Goal: Book appointment/travel/reservation

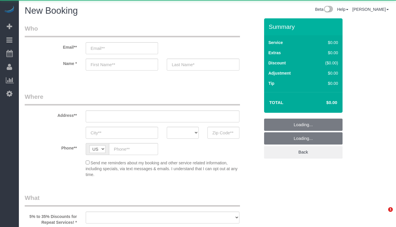
select select "512"
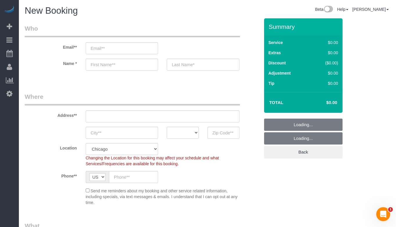
drag, startPoint x: 375, startPoint y: 46, endPoint x: 370, endPoint y: 34, distance: 13.1
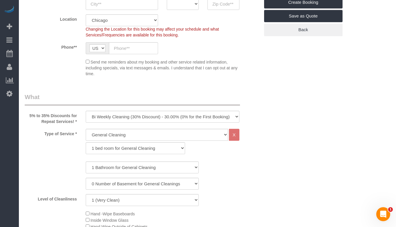
scroll to position [204, 0]
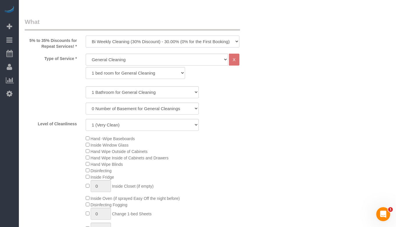
click at [181, 40] on select "One Time Cleaning Weekly Cleaning (35% Discount) - 35.00% (0% for the First Boo…" at bounding box center [163, 41] width 154 height 12
select select "object:923"
click at [86, 35] on select "One Time Cleaning Weekly Cleaning (35% Discount) - 35.00% (0% for the First Boo…" at bounding box center [163, 41] width 154 height 12
click at [147, 57] on select "General Cleaning Deep Cleaning Move-in / Move-out Cleaning COUNTS Cleaning" at bounding box center [157, 60] width 143 height 12
select select "513"
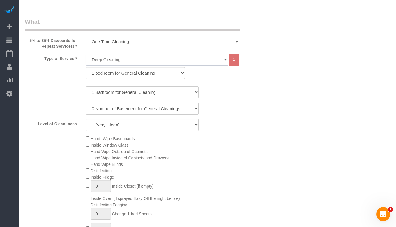
click at [86, 54] on select "General Cleaning Deep Cleaning Move-in / Move-out Cleaning COUNTS Cleaning" at bounding box center [157, 60] width 143 height 12
select select "291"
click at [154, 125] on select "1 (Very Clean) 2 3 4 5 (Average Condition) 6 7 8 9 10 (Extremely Dirty)" at bounding box center [142, 125] width 113 height 12
select select "6"
click at [86, 119] on select "1 (Very Clean) 2 3 4 5 (Average Condition) 6 7 8 9 10 (Extremely Dirty)" at bounding box center [142, 125] width 113 height 12
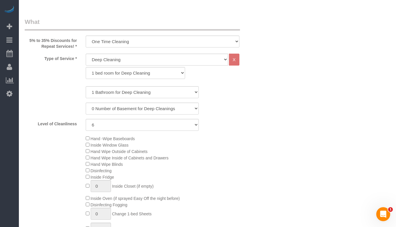
click at [177, 60] on select "General Cleaning Deep Cleaning Move-in / Move-out Cleaning COUNTS Cleaning" at bounding box center [157, 60] width 143 height 12
select select "512"
click at [86, 54] on select "General Cleaning Deep Cleaning Move-in / Move-out Cleaning COUNTS Cleaning" at bounding box center [157, 60] width 143 height 12
select select "286"
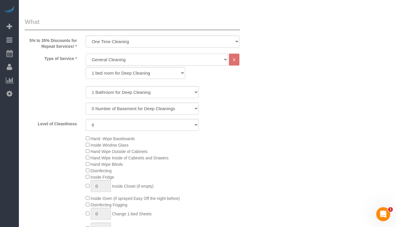
select select "6"
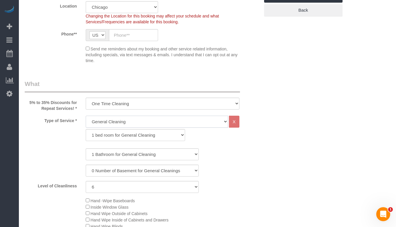
scroll to position [175, 0]
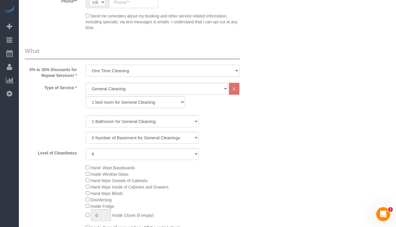
click at [183, 72] on select "One Time Cleaning Weekly Cleaning (35% Discount) - 35.00% (0% for the First Boo…" at bounding box center [163, 71] width 154 height 12
select select "object:925"
click at [86, 65] on select "One Time Cleaning Weekly Cleaning (35% Discount) - 35.00% (0% for the First Boo…" at bounding box center [163, 71] width 154 height 12
click at [148, 158] on select "1 (Very Clean) 2 3 4 5 (Average Condition) 6 7 8 9 10 (Extremely Dirty)" at bounding box center [142, 154] width 113 height 12
select select "5"
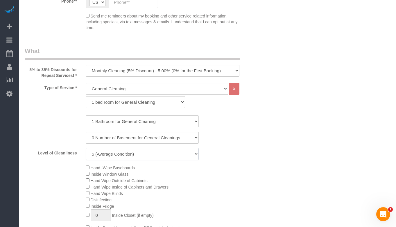
click at [86, 148] on select "1 (Very Clean) 2 3 4 5 (Average Condition) 6 7 8 9 10 (Extremely Dirty)" at bounding box center [142, 154] width 113 height 12
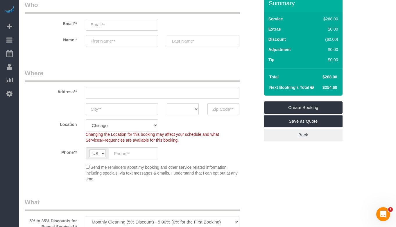
scroll to position [0, 0]
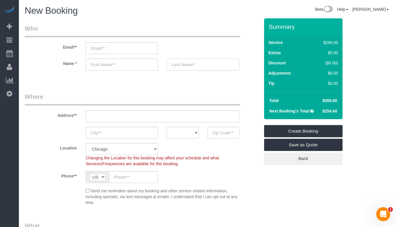
click at [188, 66] on input "text" at bounding box center [203, 64] width 73 height 12
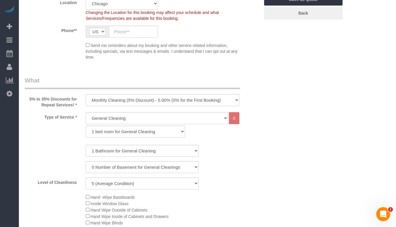
scroll to position [145, 0]
click at [186, 121] on select "General Cleaning Deep Cleaning Move-in / Move-out Cleaning COUNTS Cleaning" at bounding box center [157, 118] width 143 height 12
click at [169, 95] on select "One Time Cleaning Weekly Cleaning (35% Discount) - 35.00% (0% for the First Boo…" at bounding box center [163, 100] width 154 height 12
select select "object:923"
click at [86, 94] on select "One Time Cleaning Weekly Cleaning (35% Discount) - 35.00% (0% for the First Boo…" at bounding box center [163, 100] width 154 height 12
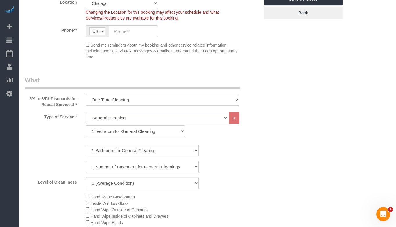
click at [157, 118] on select "General Cleaning Deep Cleaning Move-in / Move-out Cleaning COUNTS Cleaning" at bounding box center [157, 118] width 143 height 12
select select "513"
click at [86, 112] on select "General Cleaning Deep Cleaning Move-in / Move-out Cleaning COUNTS Cleaning" at bounding box center [157, 118] width 143 height 12
select select "291"
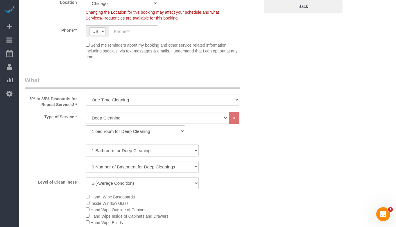
click at [216, 166] on div "0 Number of Basement for Deep Cleanings 1 Number of Basement for Deep Cleaning …" at bounding box center [142, 167] width 244 height 12
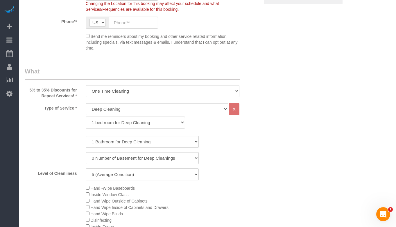
scroll to position [175, 0]
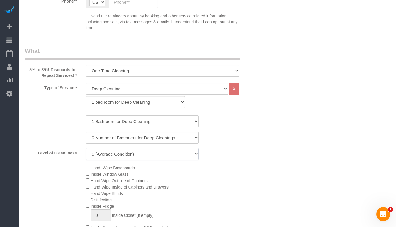
click at [147, 154] on select "1 (Very Clean) 2 3 4 5 (Average Condition) 6 7 8 9 10 (Extremely Dirty)" at bounding box center [142, 154] width 113 height 12
select select "6"
click at [86, 148] on select "1 (Very Clean) 2 3 4 5 (Average Condition) 6 7 8 9 10 (Extremely Dirty)" at bounding box center [142, 154] width 113 height 12
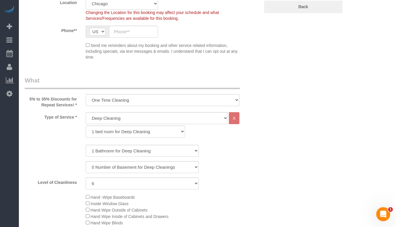
scroll to position [145, 0]
click at [135, 116] on select "General Cleaning Deep Cleaning Move-in / Move-out Cleaning COUNTS Cleaning" at bounding box center [157, 118] width 143 height 12
click at [86, 112] on select "General Cleaning Deep Cleaning Move-in / Move-out Cleaning COUNTS Cleaning" at bounding box center [157, 118] width 143 height 12
click at [145, 116] on select "General Cleaning Deep Cleaning Move-in / Move-out Cleaning COUNTS Cleaning" at bounding box center [157, 118] width 143 height 12
select select "512"
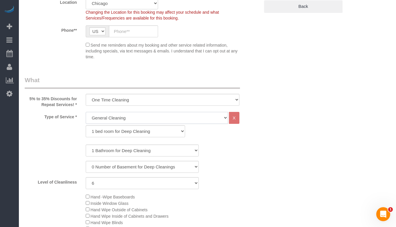
click at [86, 112] on select "General Cleaning Deep Cleaning Move-in / Move-out Cleaning COUNTS Cleaning" at bounding box center [157, 118] width 143 height 12
select select "286"
select select "6"
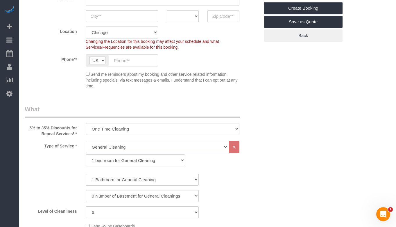
scroll to position [58, 0]
